Goal: Find specific page/section: Find specific page/section

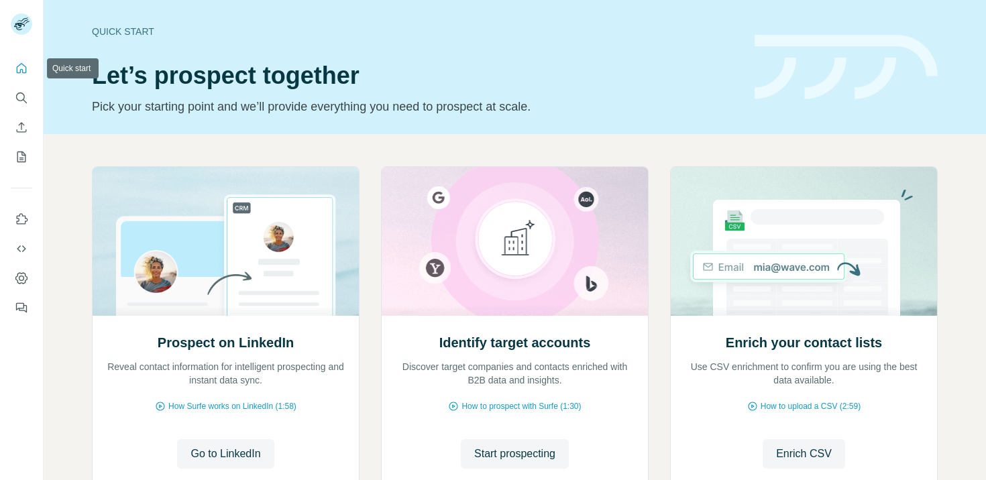
click at [20, 72] on icon "Quick start" at bounding box center [22, 68] width 10 height 10
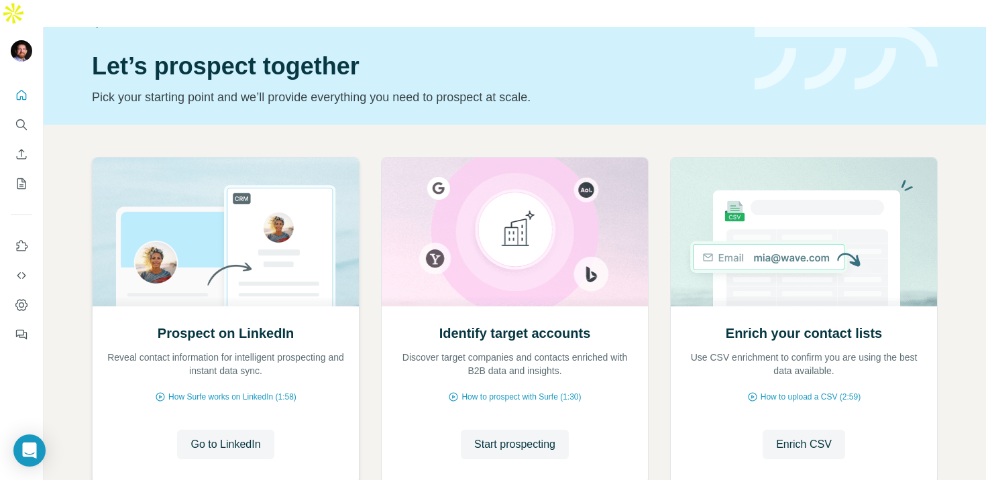
scroll to position [99, 0]
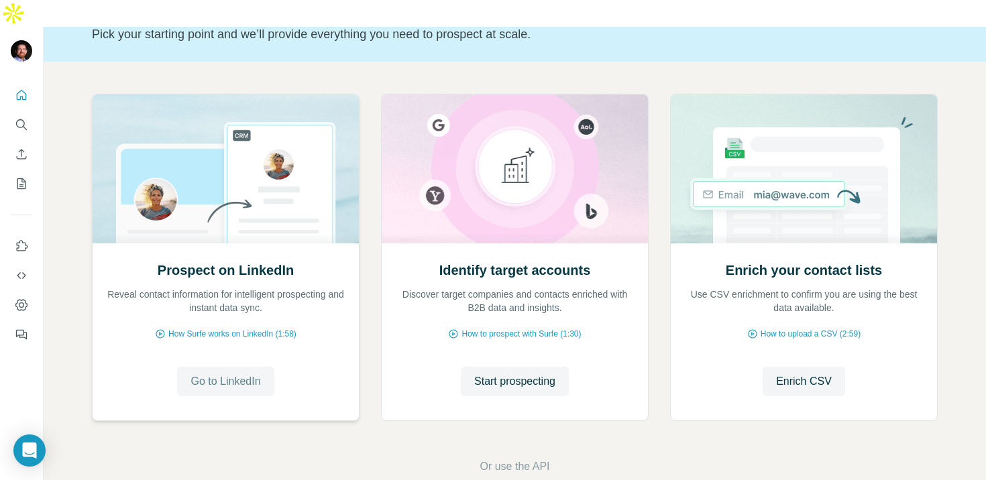
click at [238, 374] on span "Go to LinkedIn" at bounding box center [226, 382] width 70 height 16
click at [18, 118] on icon "Search" at bounding box center [21, 124] width 13 height 13
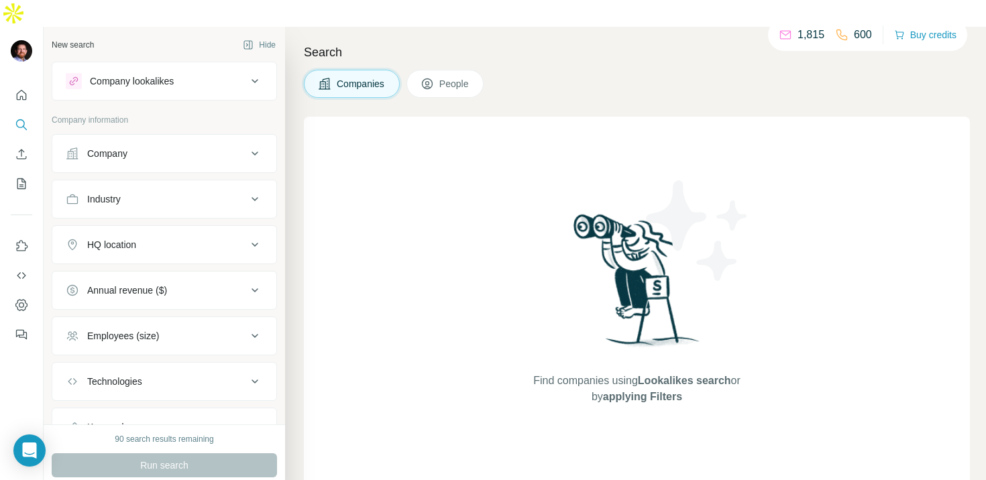
click at [212, 147] on div "Company" at bounding box center [156, 153] width 181 height 13
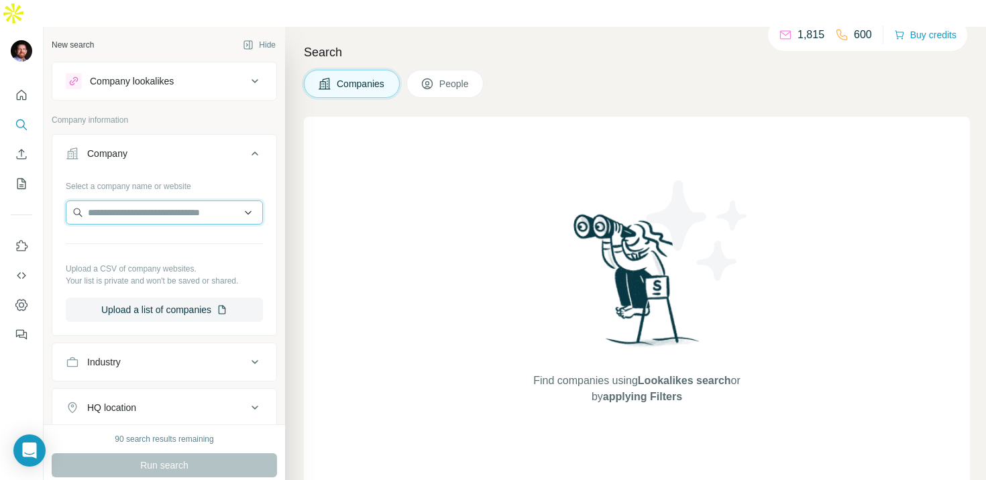
click at [193, 201] on input "text" at bounding box center [164, 213] width 197 height 24
